Goal: Task Accomplishment & Management: Manage account settings

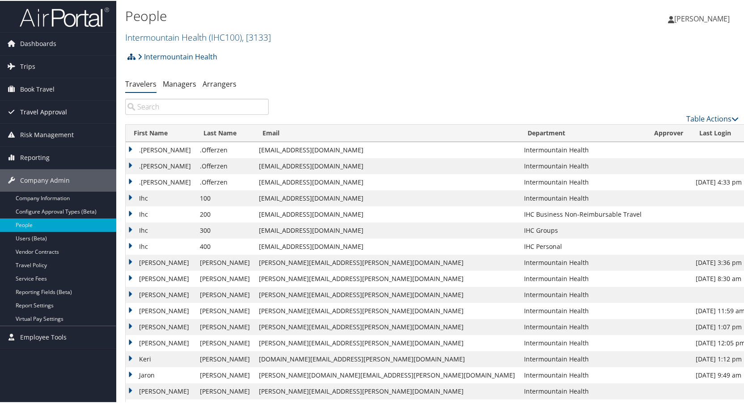
click at [36, 106] on span "Travel Approval" at bounding box center [43, 111] width 47 height 22
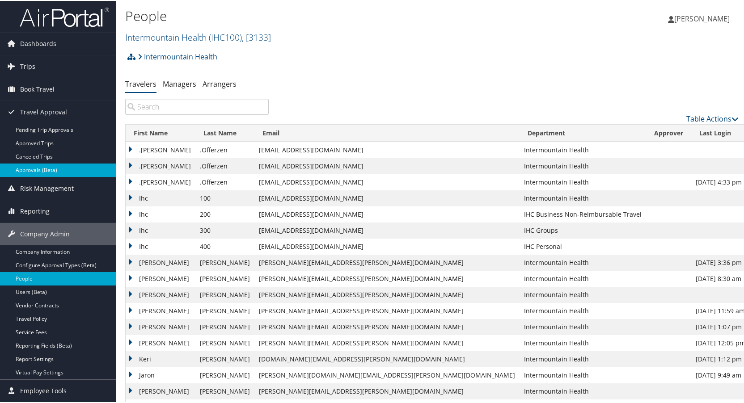
click at [38, 168] on link "Approvals (Beta)" at bounding box center [58, 169] width 116 height 13
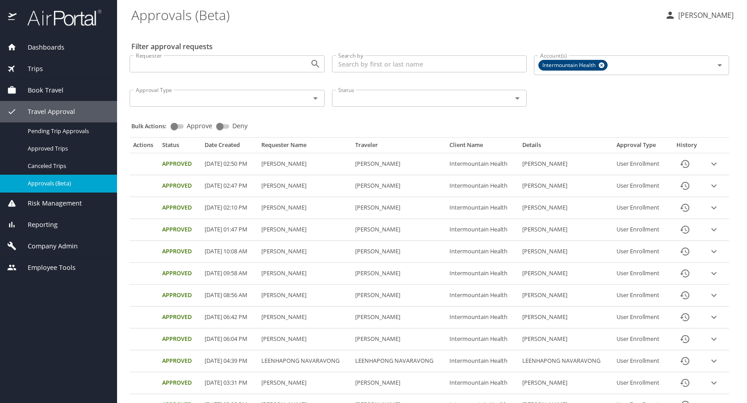
click at [49, 47] on span "Dashboards" at bounding box center [41, 47] width 48 height 10
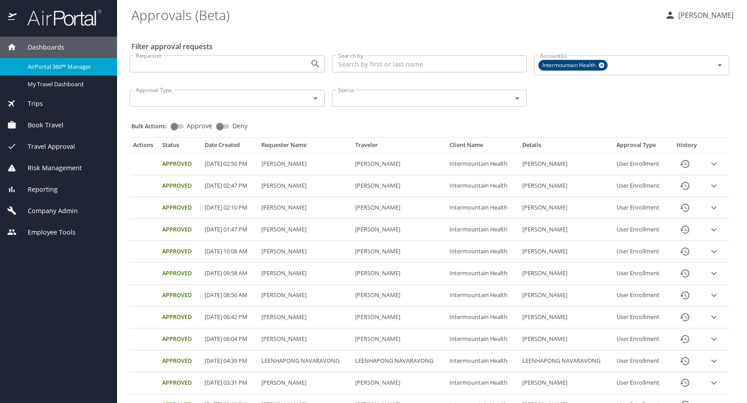
click at [51, 63] on span "AirPortal 360™ Manager" at bounding box center [67, 67] width 79 height 8
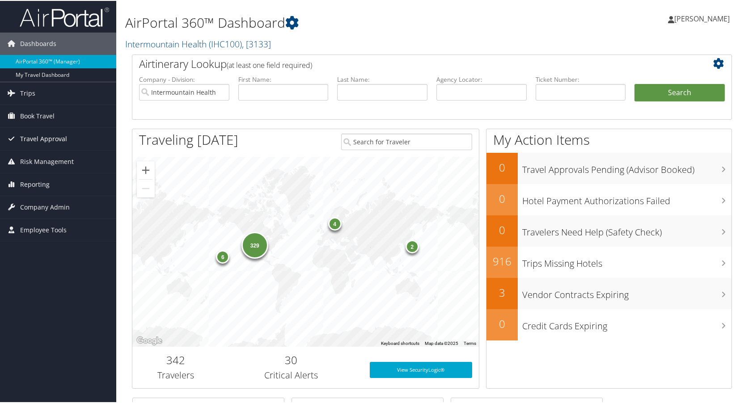
click at [41, 137] on span "Travel Approval" at bounding box center [43, 138] width 47 height 22
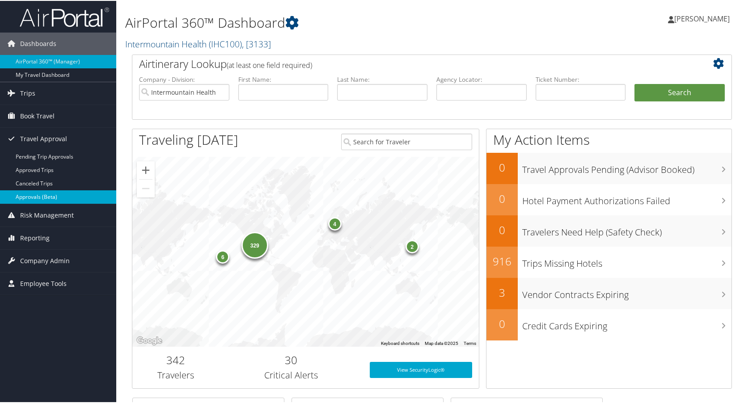
click at [32, 193] on link "Approvals (Beta)" at bounding box center [58, 196] width 116 height 13
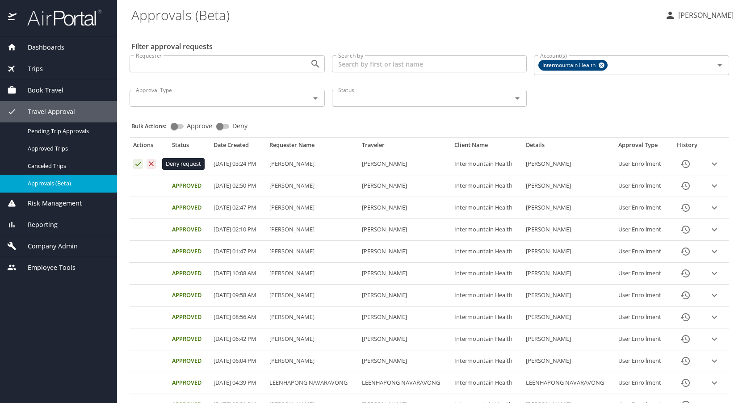
click at [153, 165] on icon "Approval table" at bounding box center [151, 164] width 8 height 8
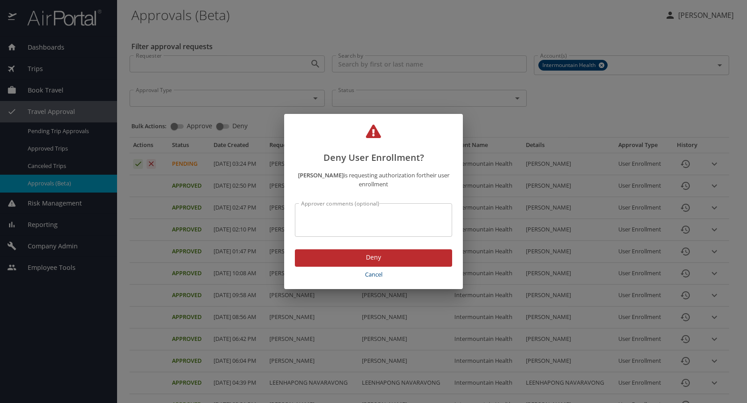
click at [354, 214] on textarea "Approver comments (optional)" at bounding box center [373, 220] width 145 height 17
type textarea "incorrect email address"
click at [375, 257] on span "Deny" at bounding box center [373, 257] width 143 height 11
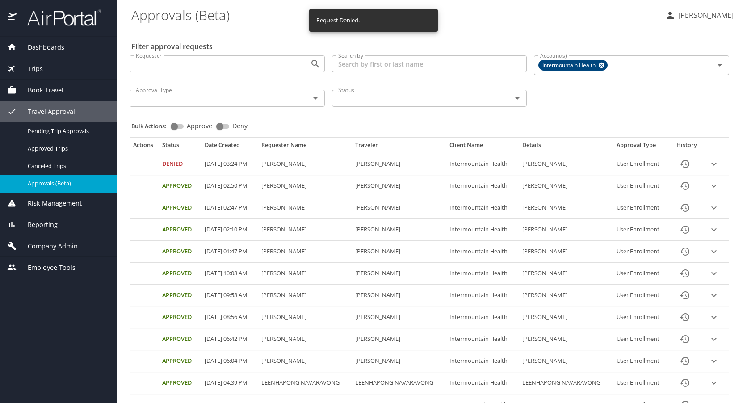
click at [39, 244] on span "Company Admin" at bounding box center [47, 246] width 61 height 10
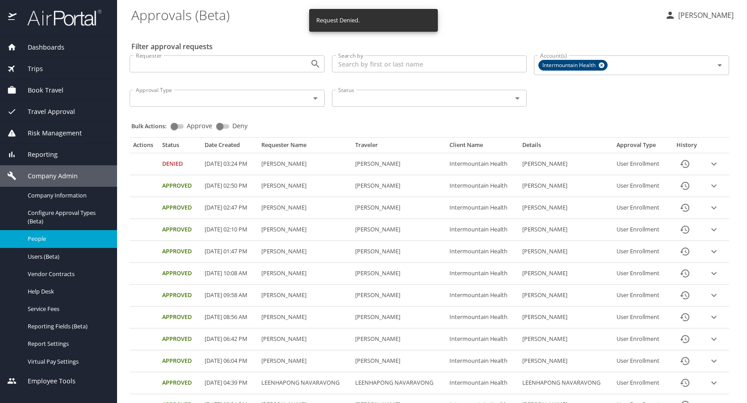
click at [46, 239] on span "People" at bounding box center [67, 239] width 79 height 8
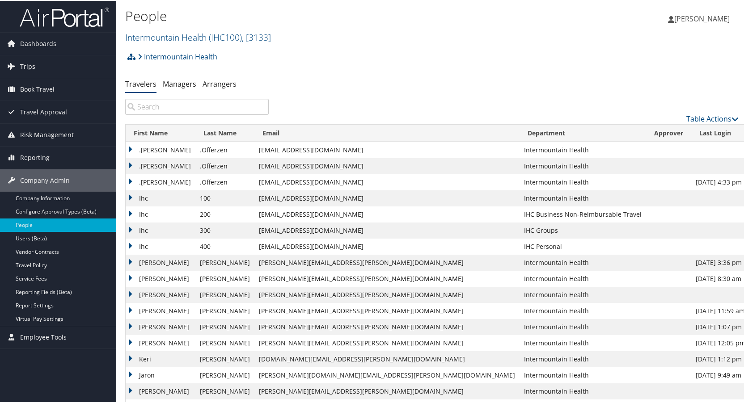
click at [208, 104] on input "search" at bounding box center [196, 106] width 143 height 16
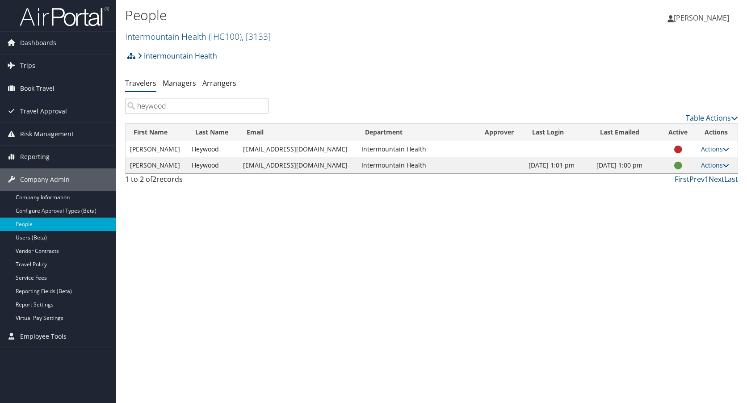
type input "heywood"
